Goal: Find specific page/section: Find specific page/section

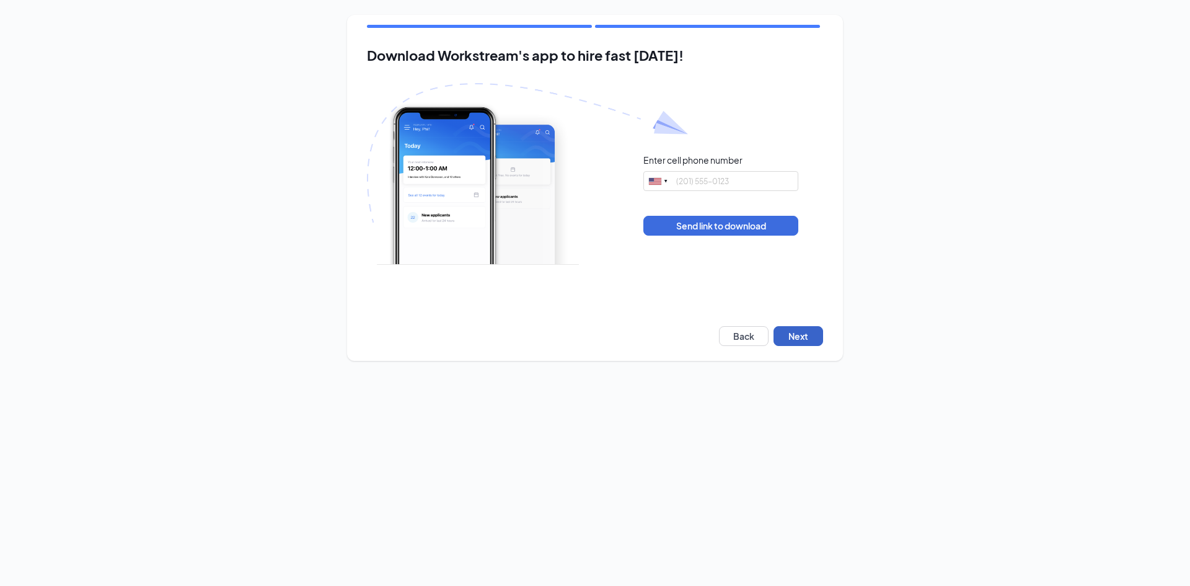
click at [796, 329] on button "Next" at bounding box center [798, 336] width 50 height 20
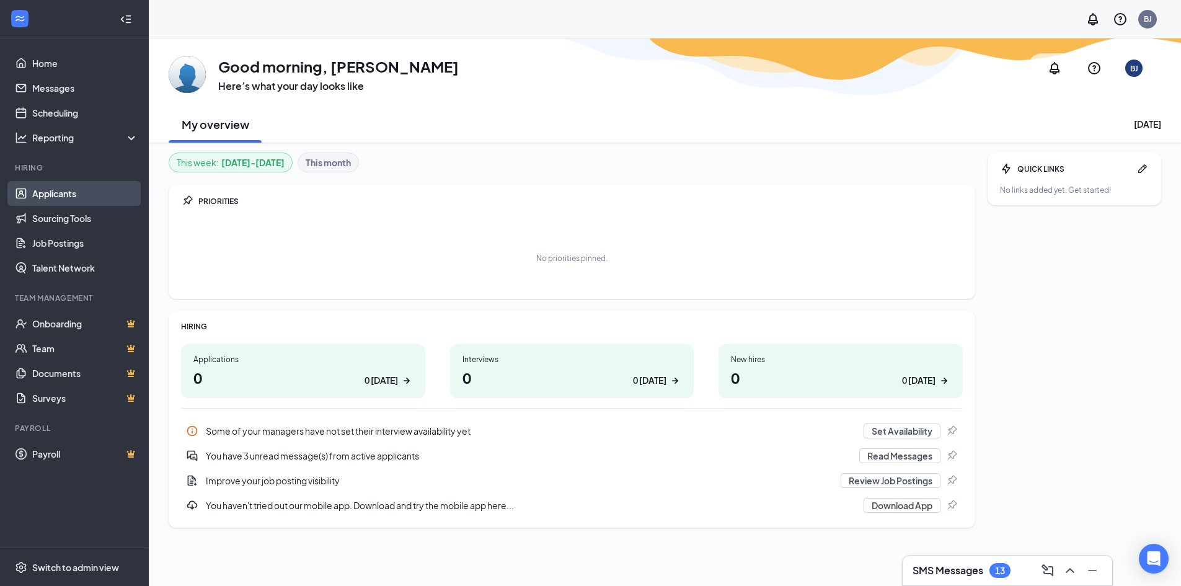
click at [45, 200] on link "Applicants" at bounding box center [85, 193] width 106 height 25
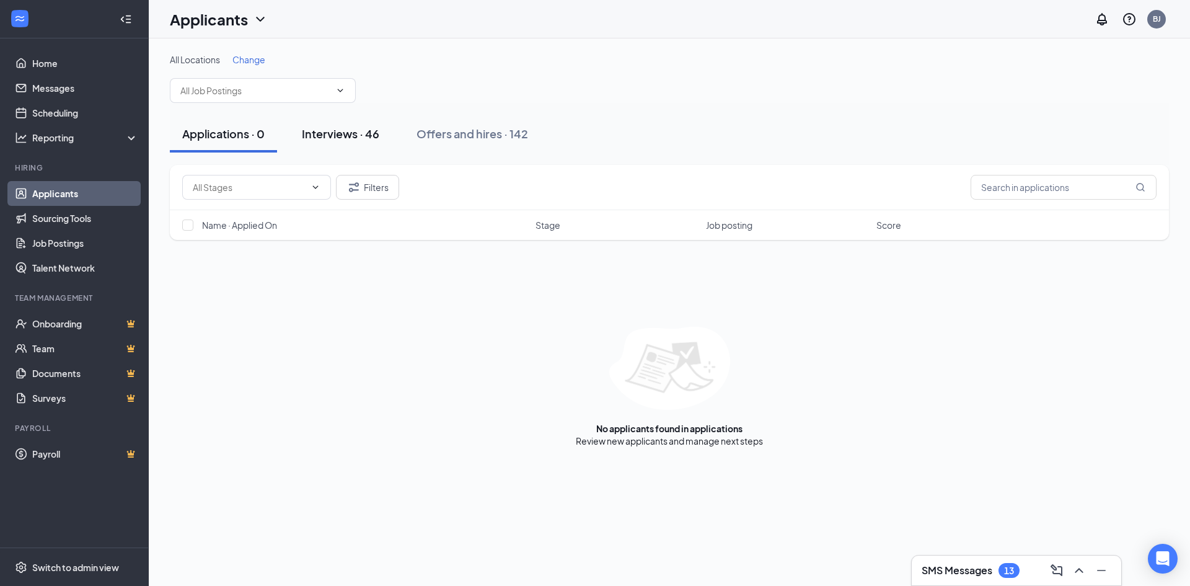
click at [341, 129] on div "Interviews · 46" at bounding box center [340, 133] width 77 height 15
